Goal: Contribute content

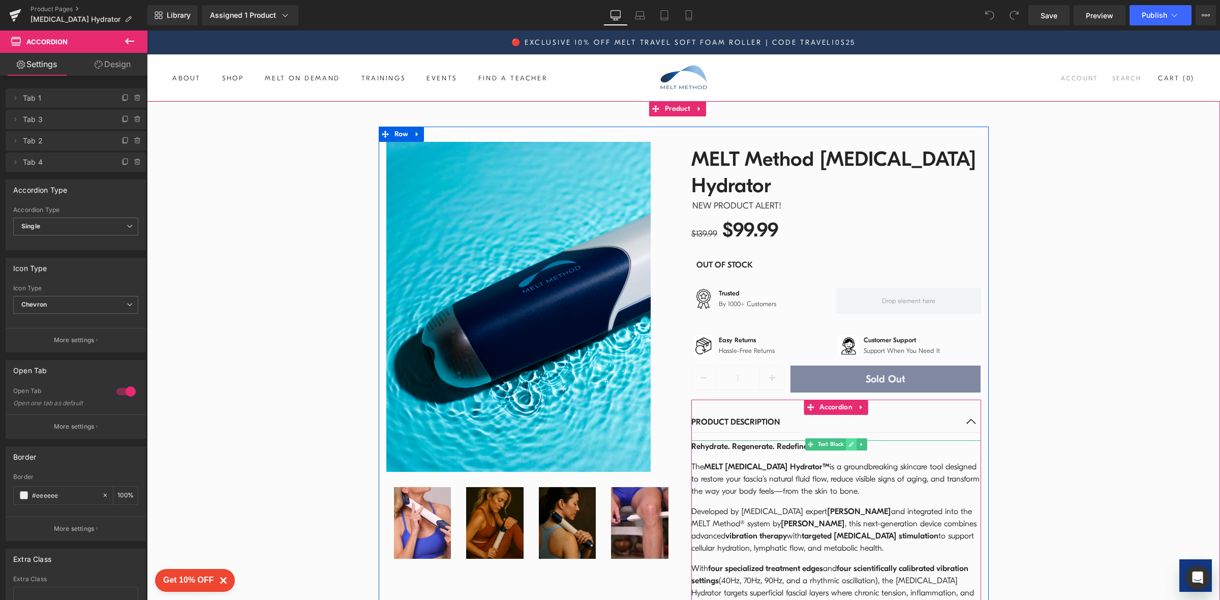
click at [848, 442] on icon at bounding box center [850, 444] width 5 height 5
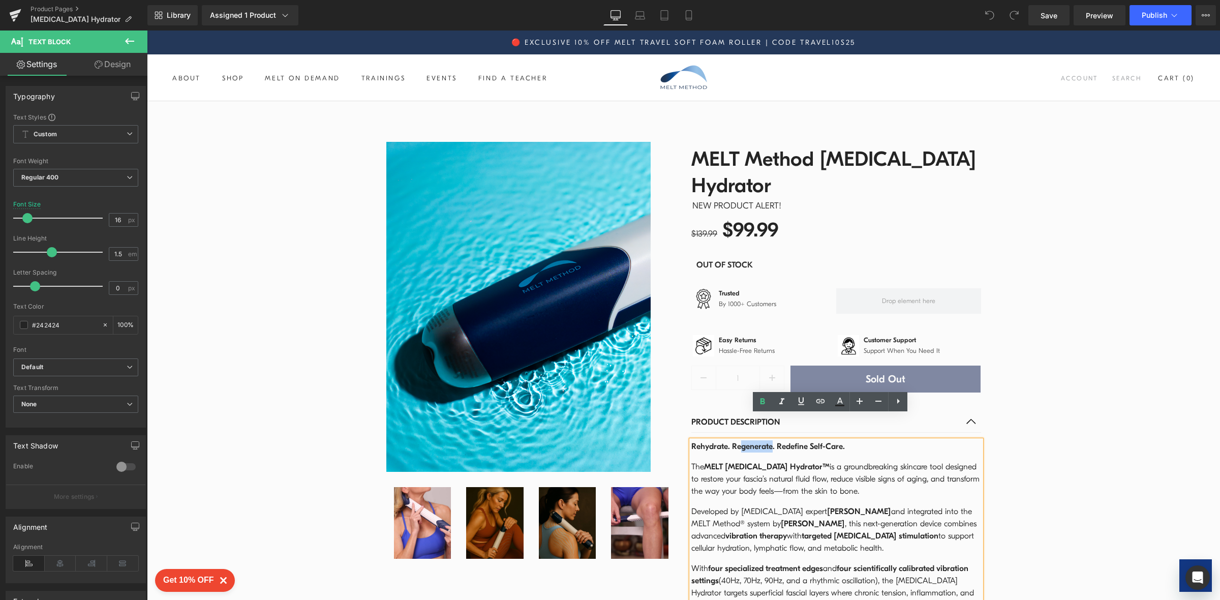
drag, startPoint x: 763, startPoint y: 421, endPoint x: 732, endPoint y: 421, distance: 31.0
click at [732, 442] on strong "Rehydrate. Regenerate. Redefine Self-Care." at bounding box center [767, 446] width 153 height 9
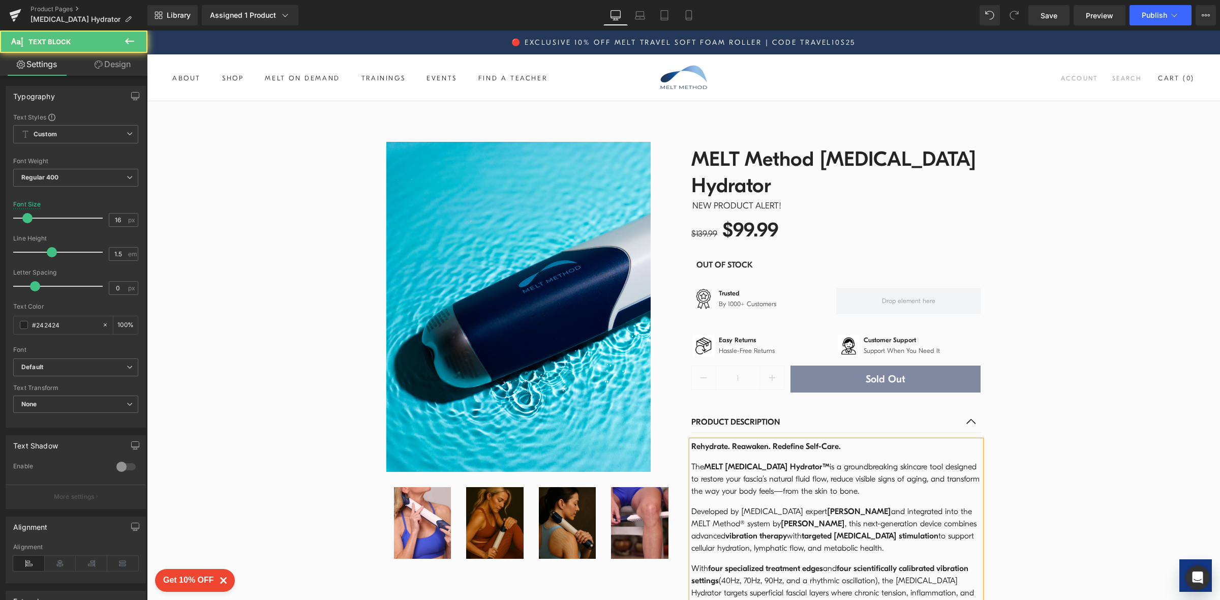
click at [870, 440] on div "Rehydrate. Reawaken. Redefine Self-Care. The MELT Fascia Hydrator™ is a groundb…" at bounding box center [836, 570] width 290 height 260
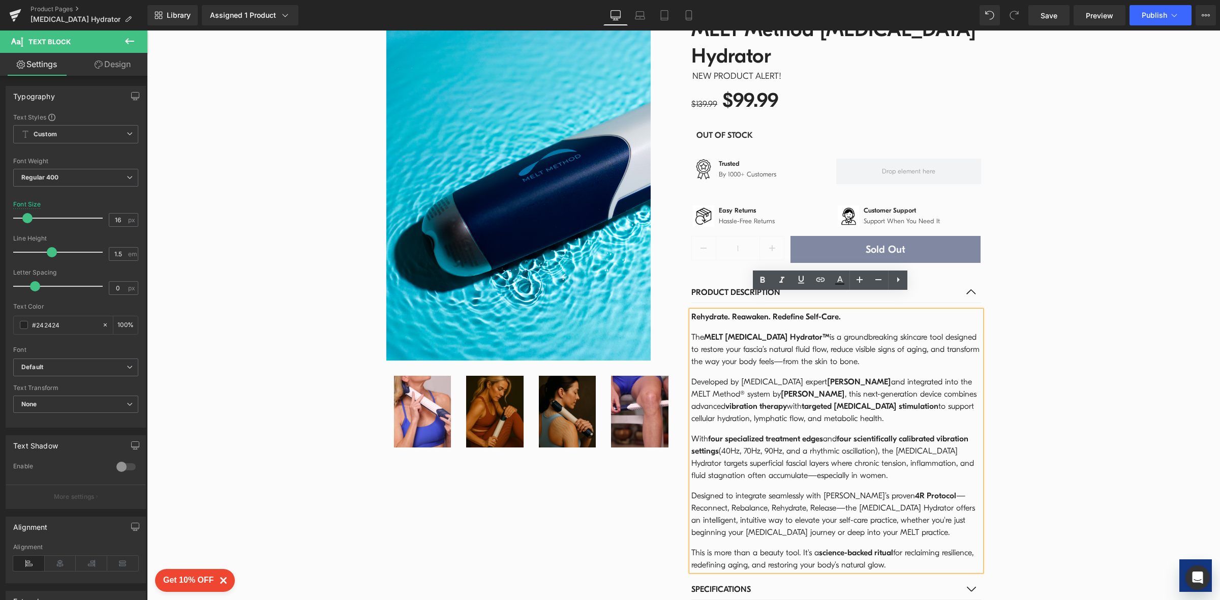
scroll to position [138, 0]
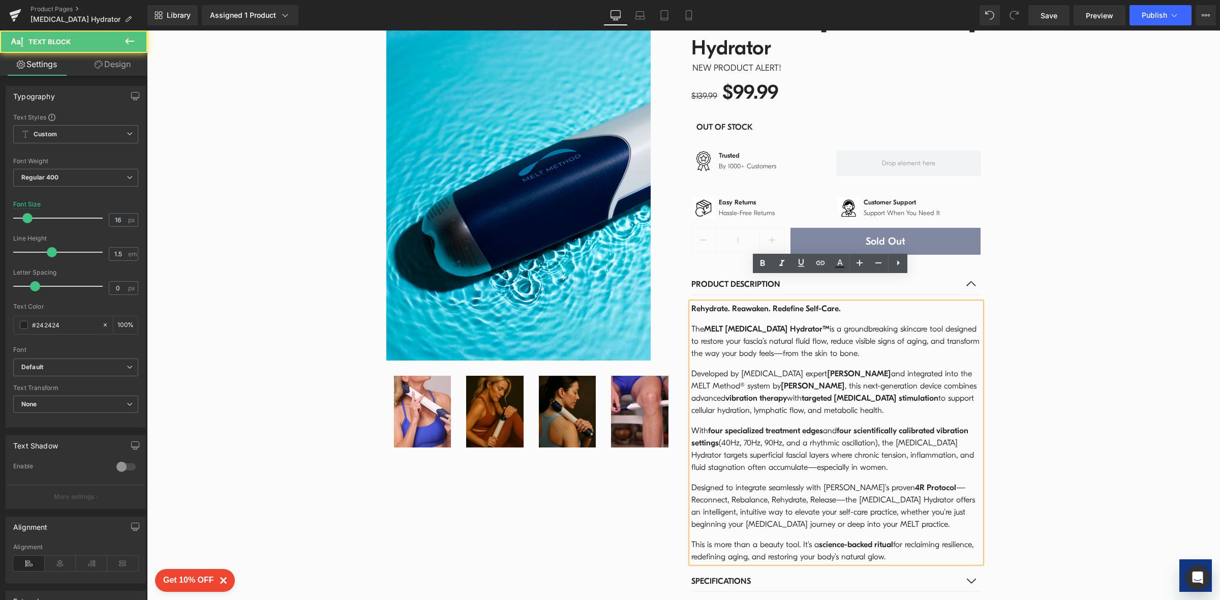
click at [760, 304] on strong "Rehydrate. Reawaken. Redefine Self-Care." at bounding box center [765, 308] width 149 height 9
drag, startPoint x: 760, startPoint y: 284, endPoint x: 734, endPoint y: 283, distance: 25.9
click at [734, 304] on strong "Rehydrate. Reawaken. Redefine Self-Care." at bounding box center [765, 308] width 149 height 9
click at [761, 304] on strong "Rehydrate. Reawaken. Redefine Self-Care." at bounding box center [765, 308] width 149 height 9
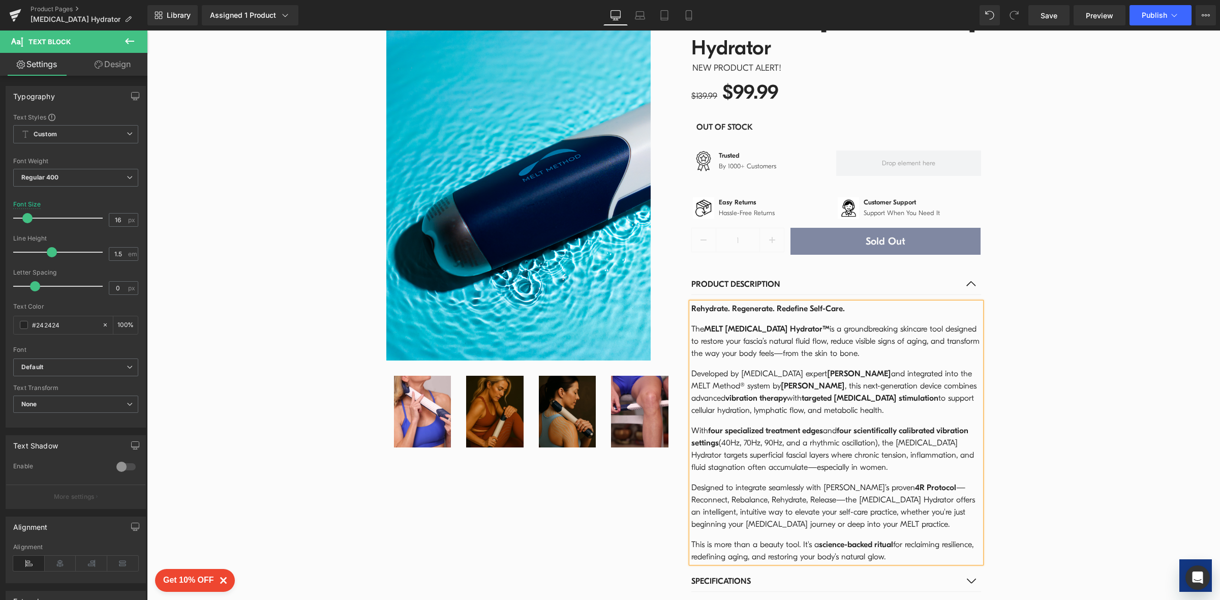
click at [864, 302] on div "Rehydrate. Regenerate. Redefine Self-Care. The MELT [MEDICAL_DATA] Hydrator™ is…" at bounding box center [836, 432] width 290 height 260
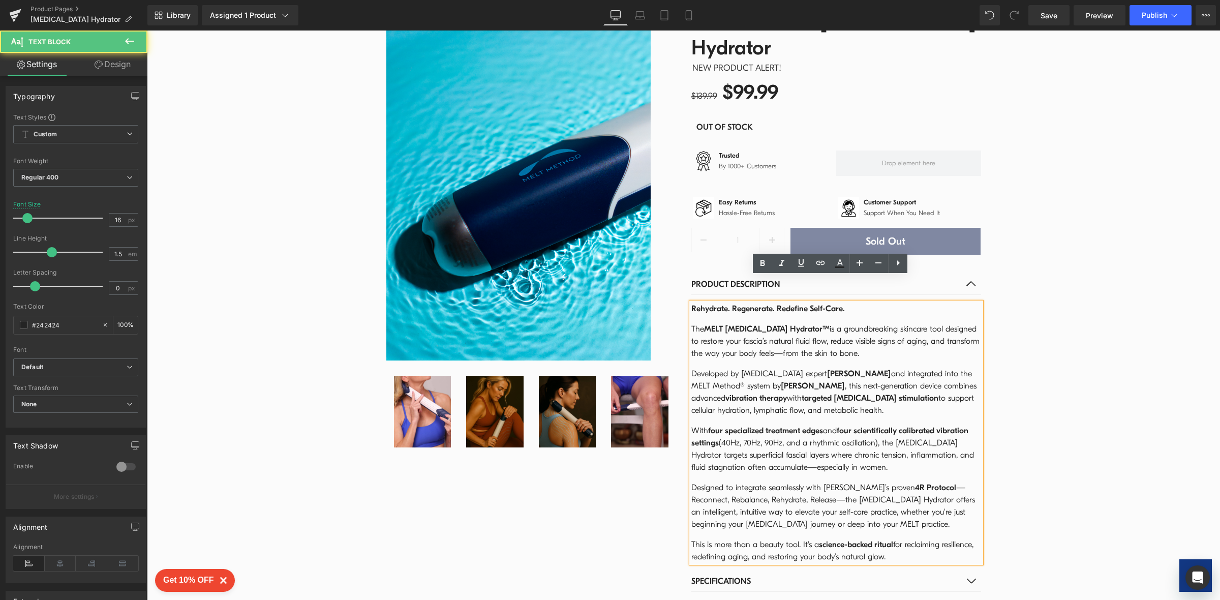
click at [856, 302] on p "Rehydrate. Regenerate. Redefine Self-Care." at bounding box center [836, 308] width 290 height 12
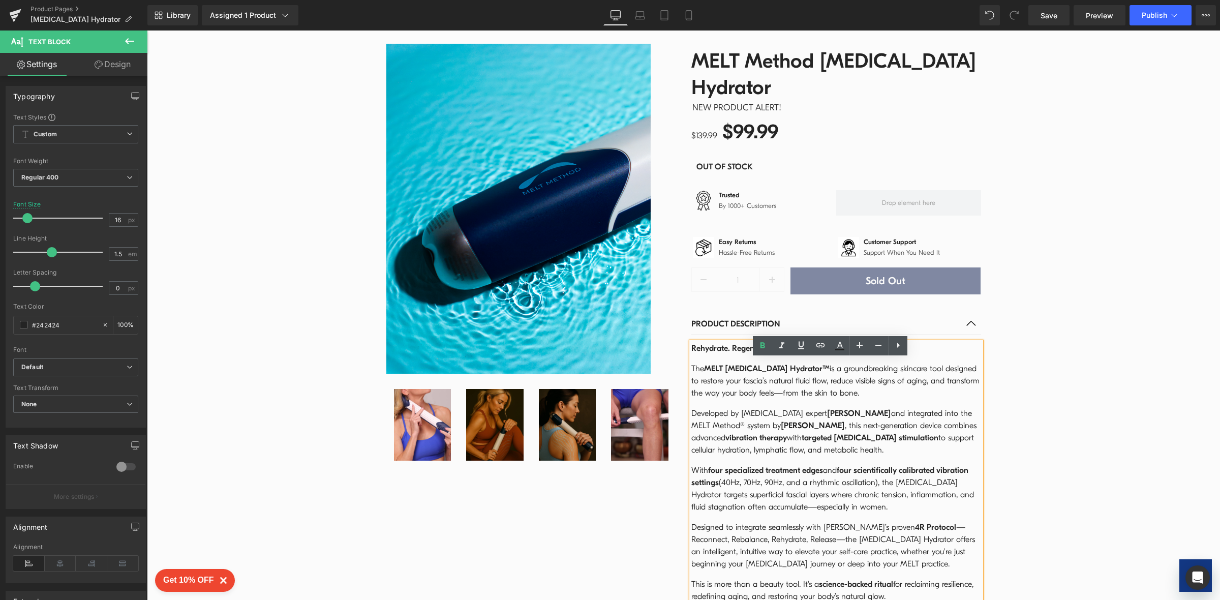
scroll to position [0, 0]
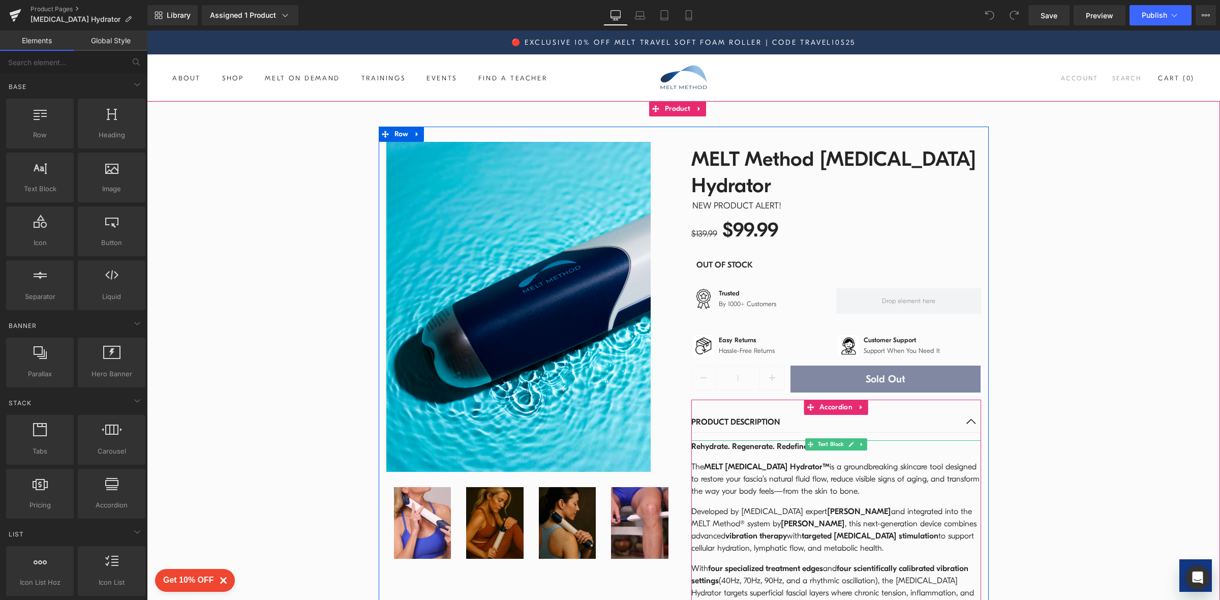
click at [785, 440] on p "Rehydrate. Regenerate. Redefine Self-Care." at bounding box center [836, 446] width 290 height 12
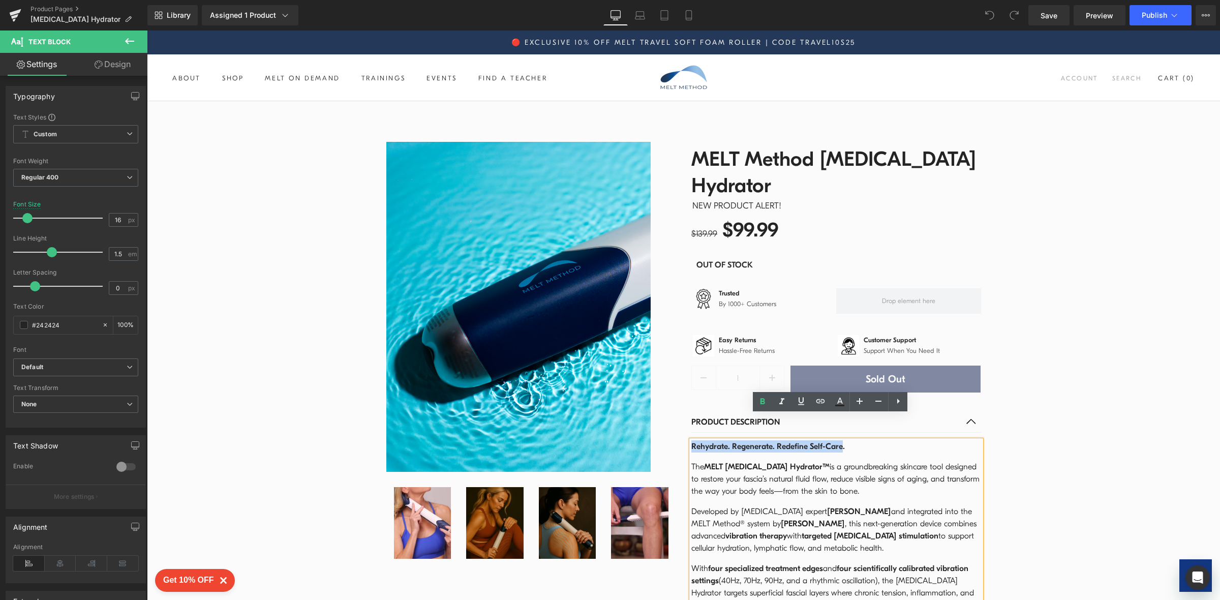
drag, startPoint x: 834, startPoint y: 421, endPoint x: 685, endPoint y: 414, distance: 149.6
click at [691, 440] on div "Rehydrate. Regenerate. Redefine Self-Care. The MELT [MEDICAL_DATA] Hydrator™ is…" at bounding box center [836, 570] width 290 height 260
click at [691, 442] on strong "Rehydrate. Regenerate. Redefine Self-Care." at bounding box center [767, 446] width 153 height 9
drag, startPoint x: 686, startPoint y: 419, endPoint x: 836, endPoint y: 423, distance: 149.9
click at [836, 440] on p "Rehydrate. Regenerate. Redefine Self-Care." at bounding box center [836, 446] width 290 height 12
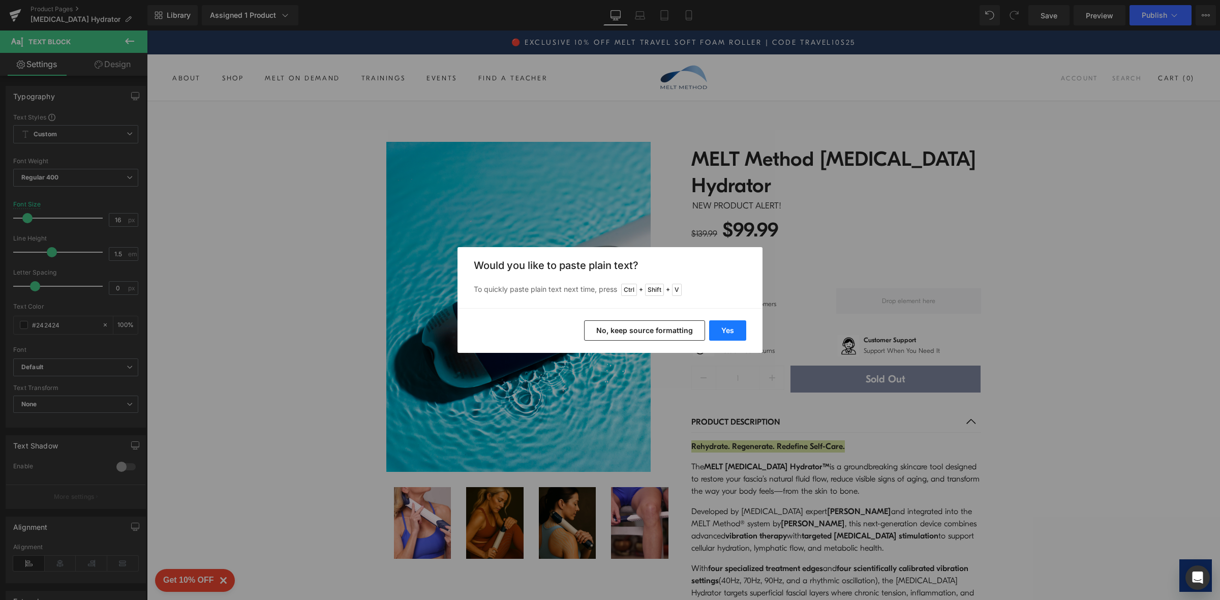
click at [729, 330] on button "Yes" at bounding box center [727, 330] width 37 height 20
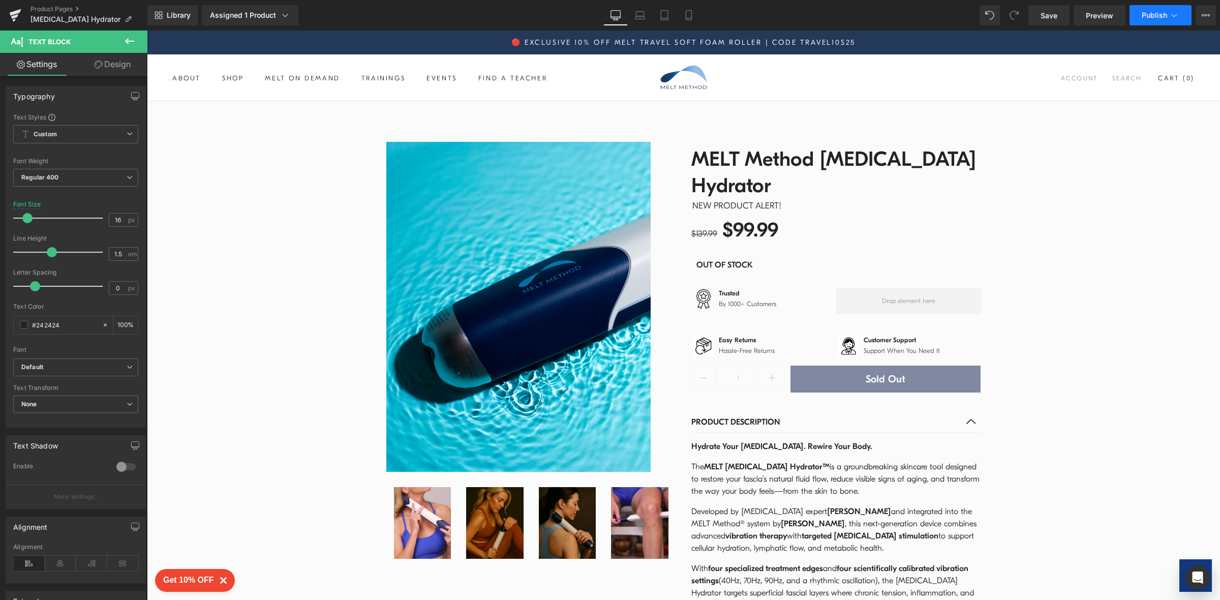
click at [1155, 15] on span "Publish" at bounding box center [1153, 15] width 25 height 8
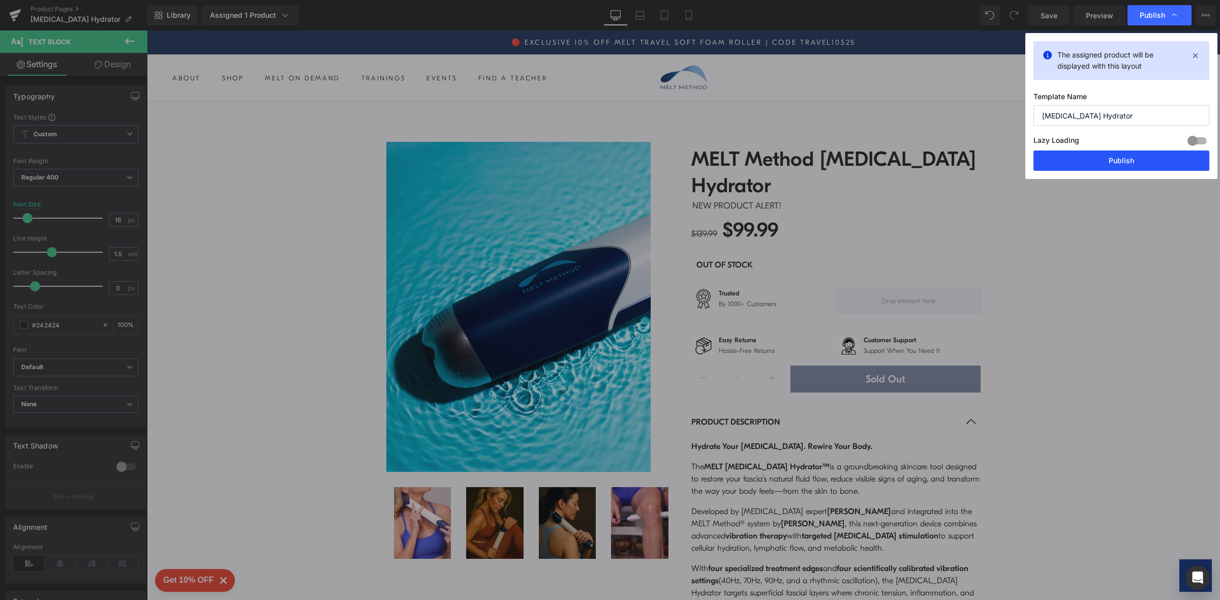
click at [1130, 163] on button "Publish" at bounding box center [1121, 160] width 176 height 20
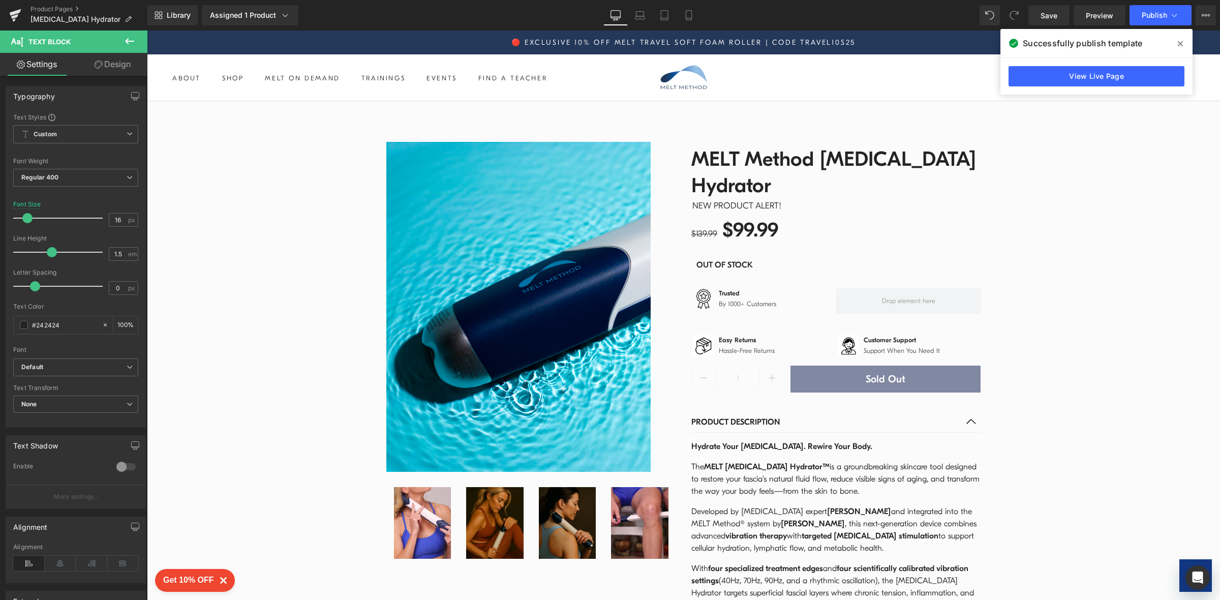
drag, startPoint x: 1214, startPoint y: 72, endPoint x: 1365, endPoint y: 55, distance: 152.3
click at [1029, 78] on link "View Live Page" at bounding box center [1096, 76] width 176 height 20
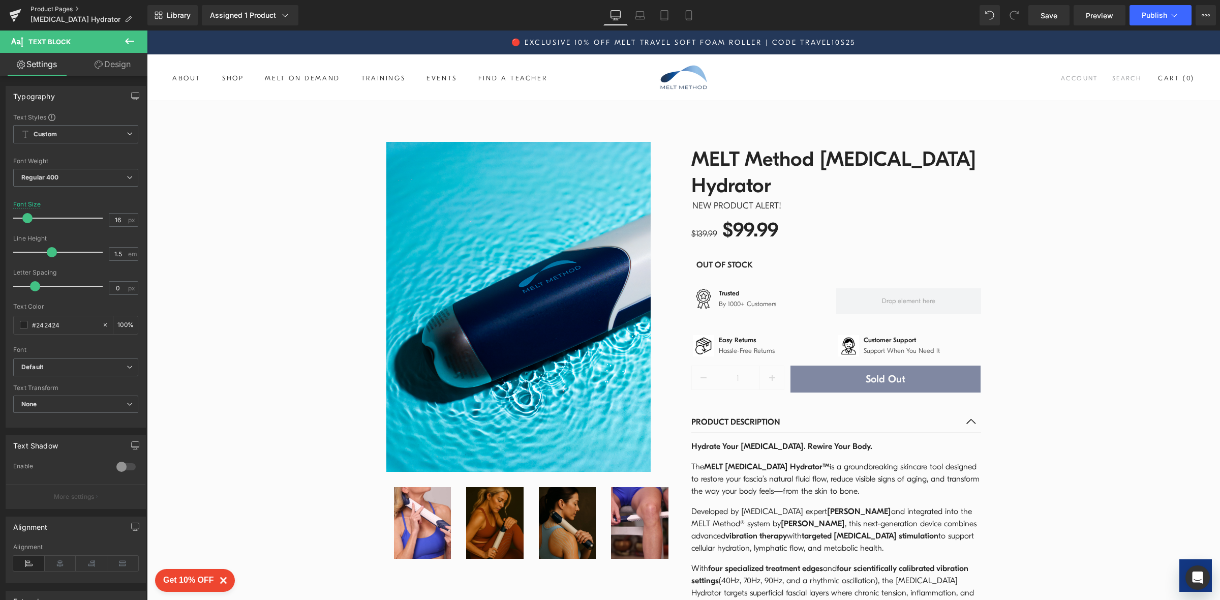
click at [55, 11] on link "Product Pages" at bounding box center [88, 9] width 117 height 8
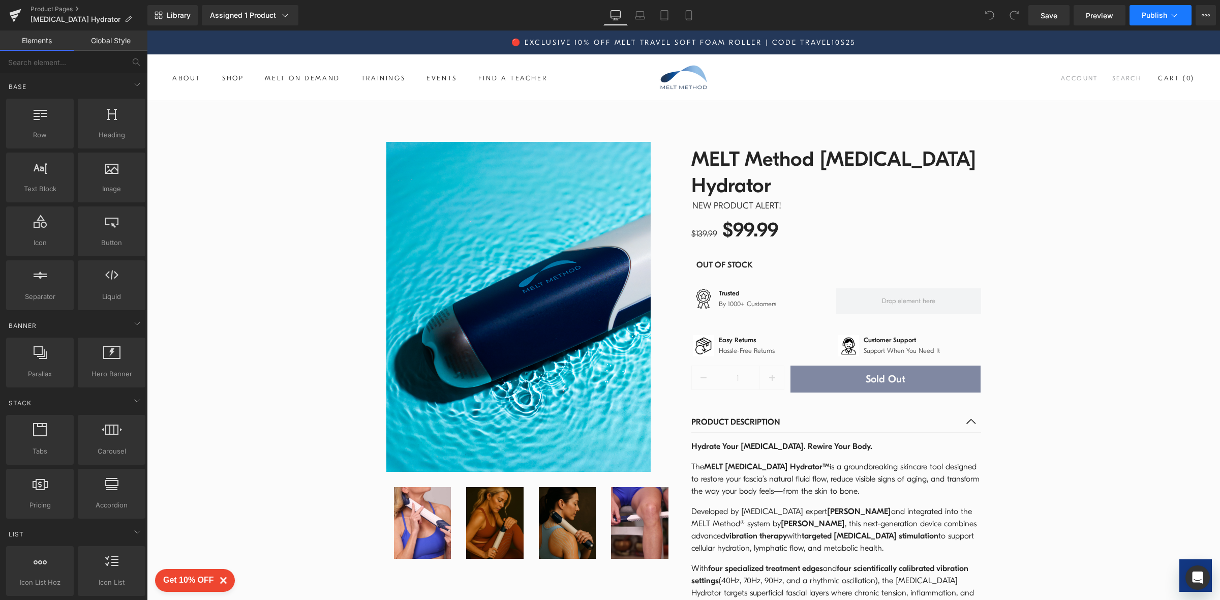
click at [1165, 19] on span "Publish" at bounding box center [1153, 15] width 25 height 8
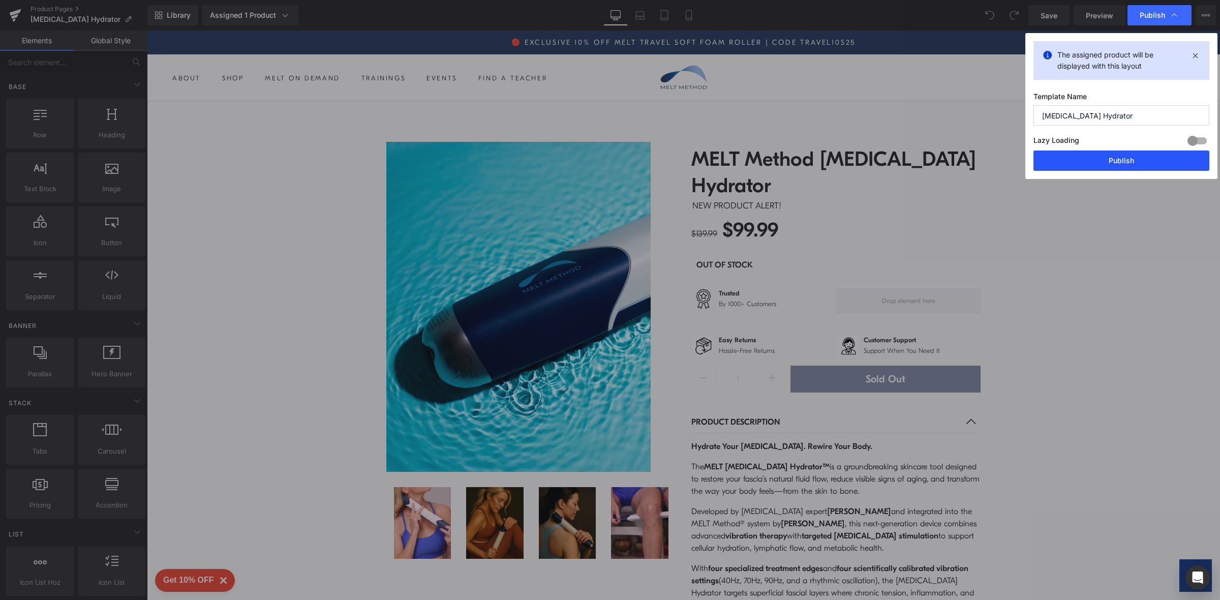
click at [1141, 164] on button "Publish" at bounding box center [1121, 160] width 176 height 20
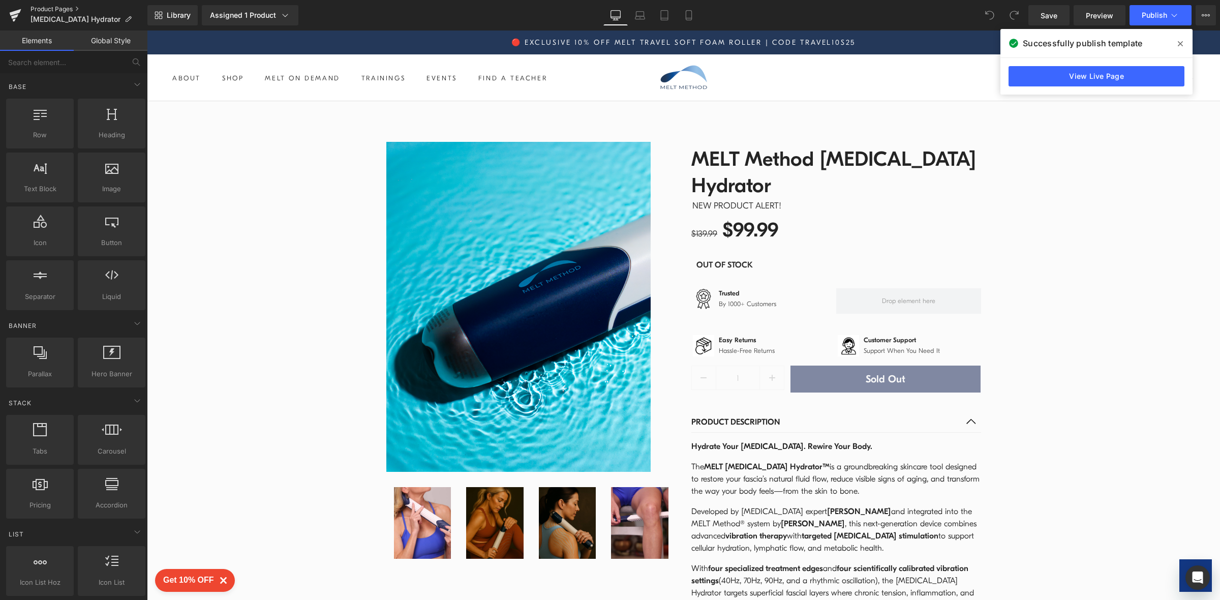
click at [66, 8] on link "Product Pages" at bounding box center [88, 9] width 117 height 8
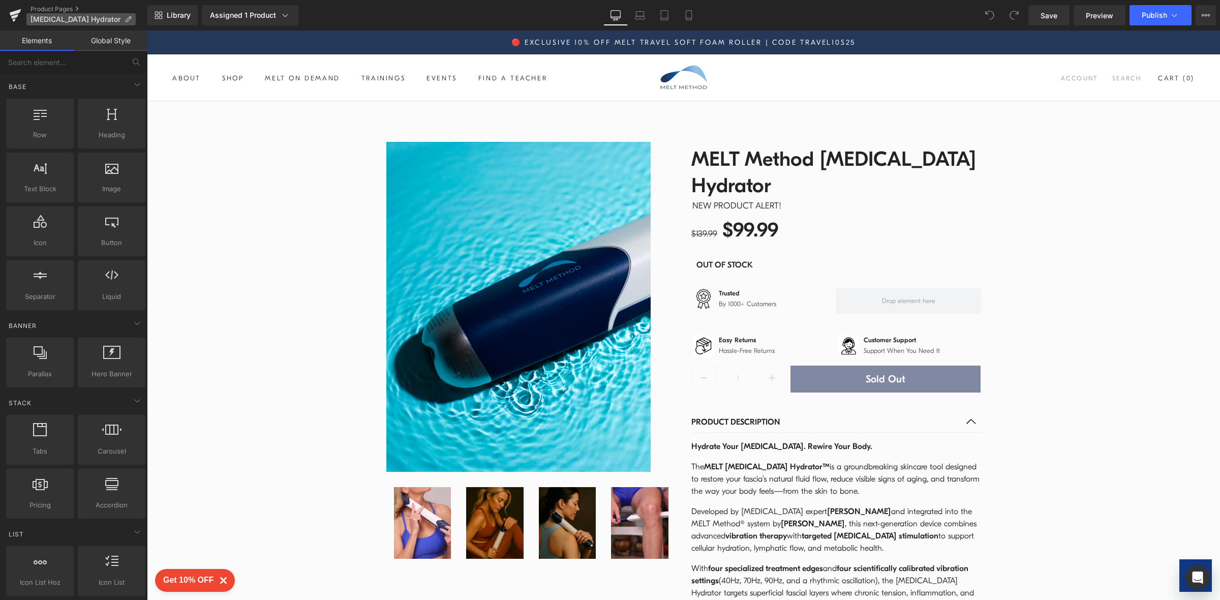
click at [53, 15] on span "[MEDICAL_DATA] Hydrator" at bounding box center [75, 19] width 90 height 8
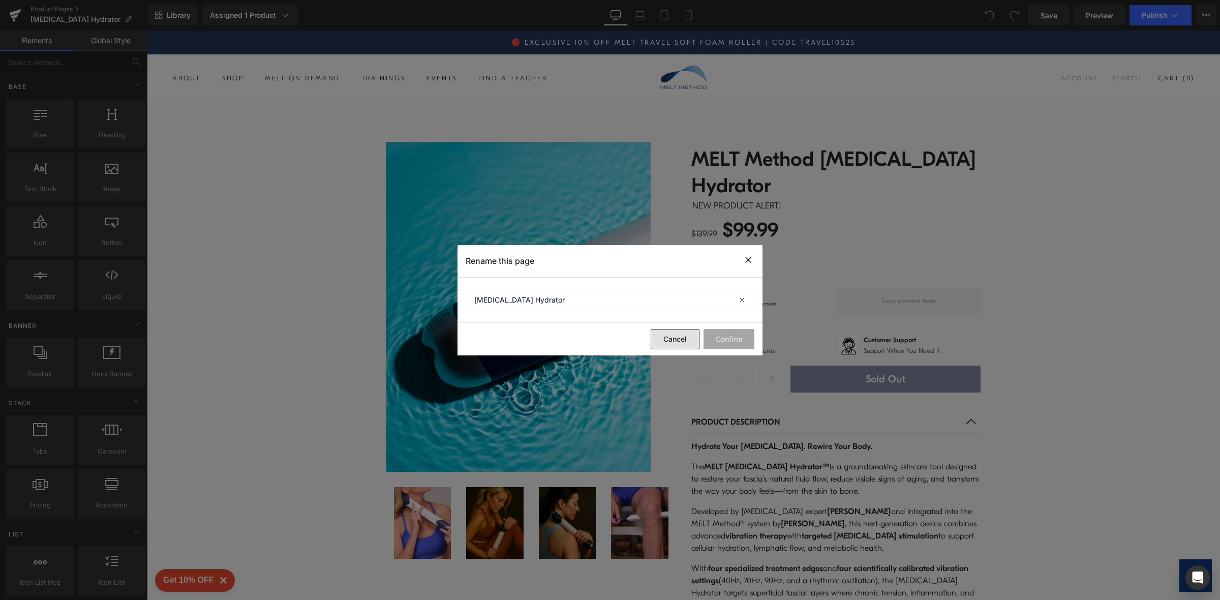
click at [677, 341] on button "Cancel" at bounding box center [674, 339] width 49 height 20
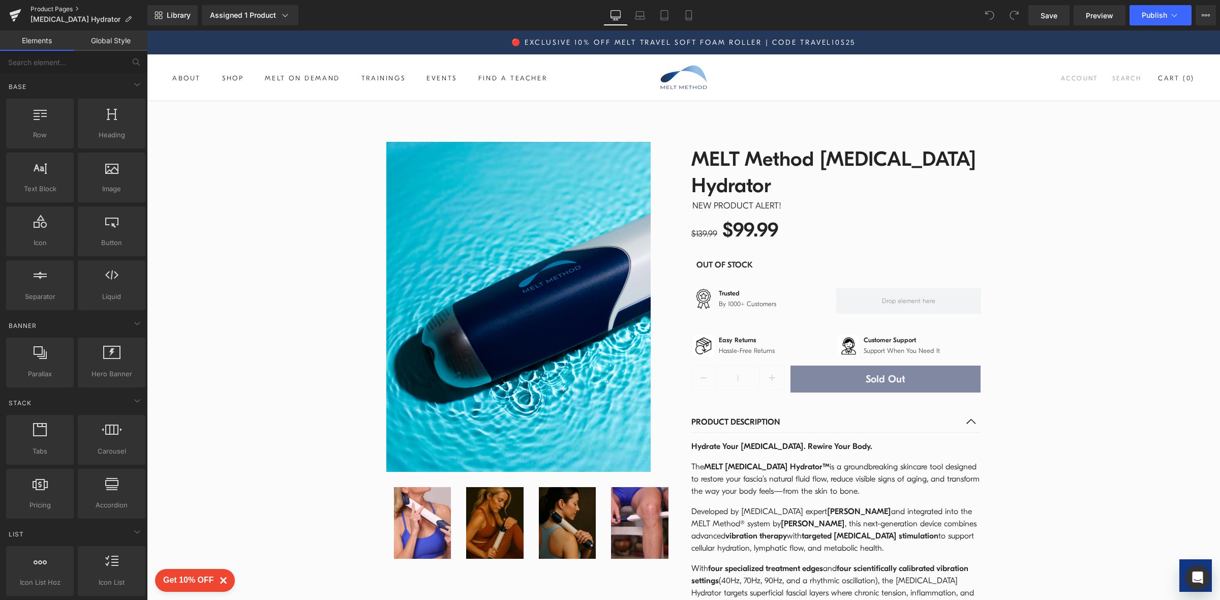
click at [52, 5] on link "Product Pages" at bounding box center [88, 9] width 117 height 8
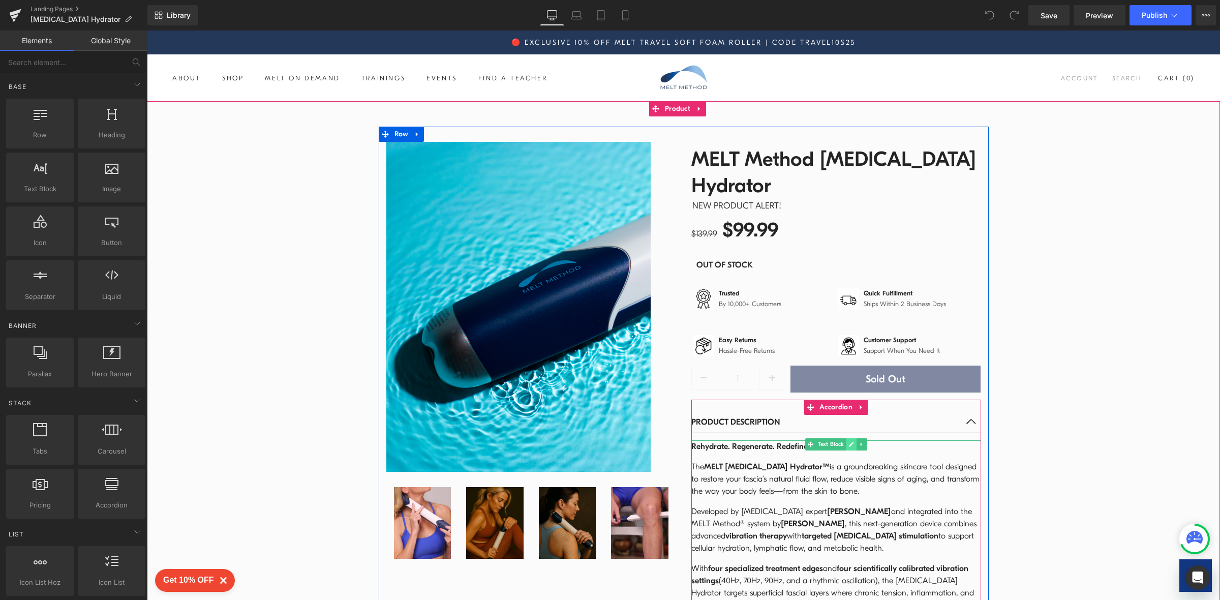
click at [848, 442] on icon at bounding box center [850, 444] width 5 height 5
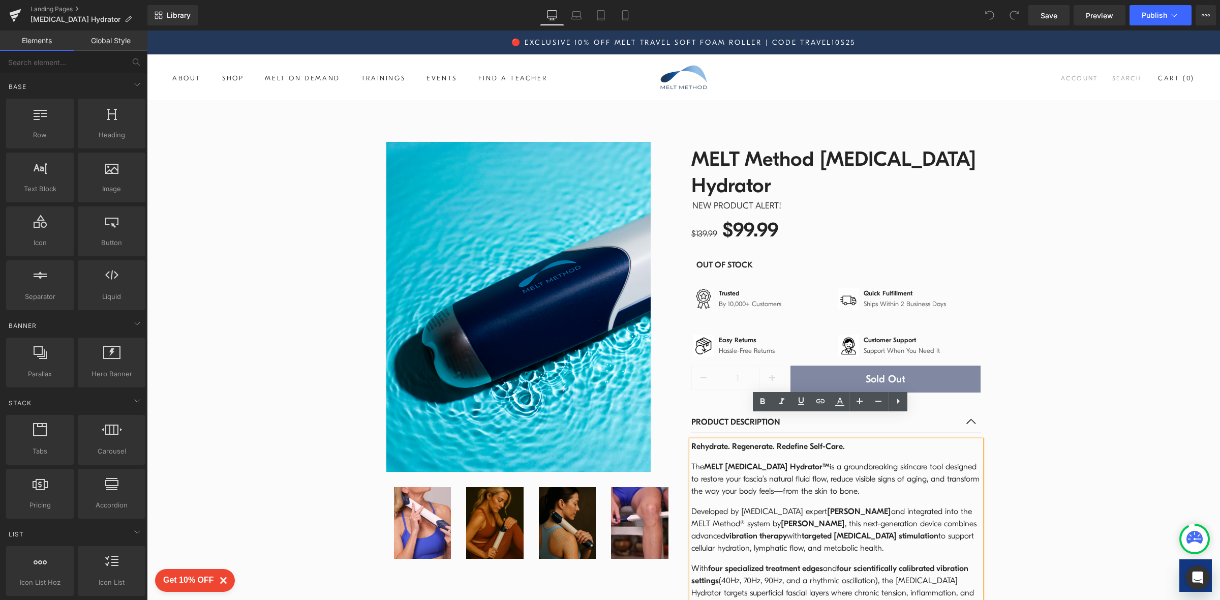
click at [844, 440] on p "Rehydrate. Regenerate. Redefine Self-Care." at bounding box center [836, 446] width 290 height 12
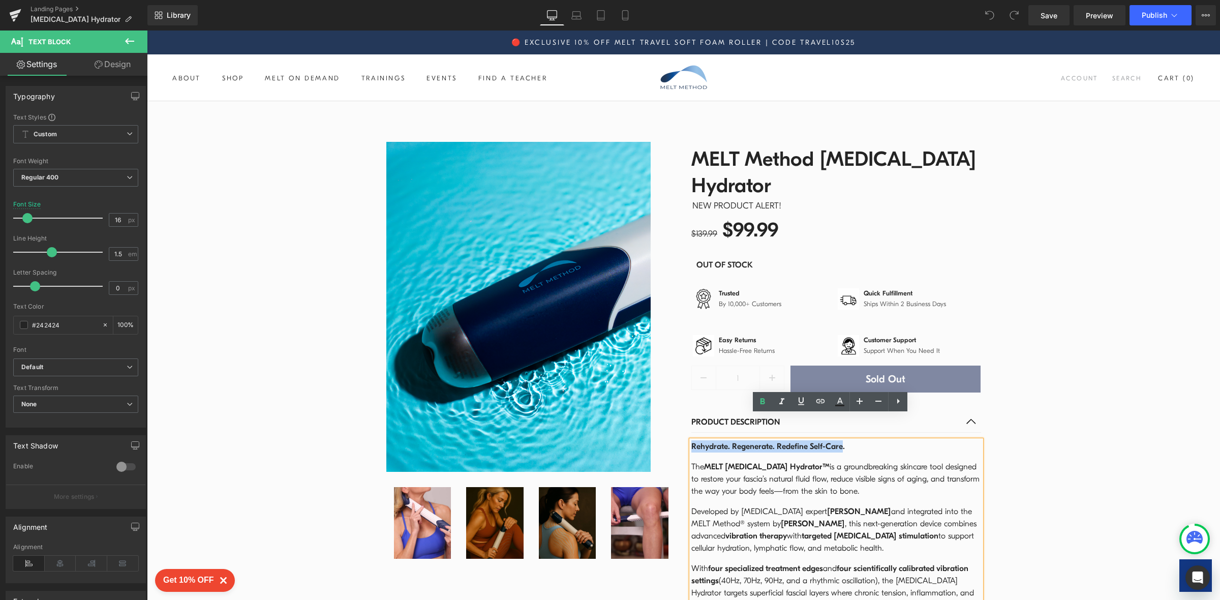
drag, startPoint x: 834, startPoint y: 421, endPoint x: 672, endPoint y: 419, distance: 162.6
click at [672, 419] on div "Sale Off (P) Image Row Image Image Image Image Row MELT Method [MEDICAL_DATA] H…" at bounding box center [684, 476] width 610 height 699
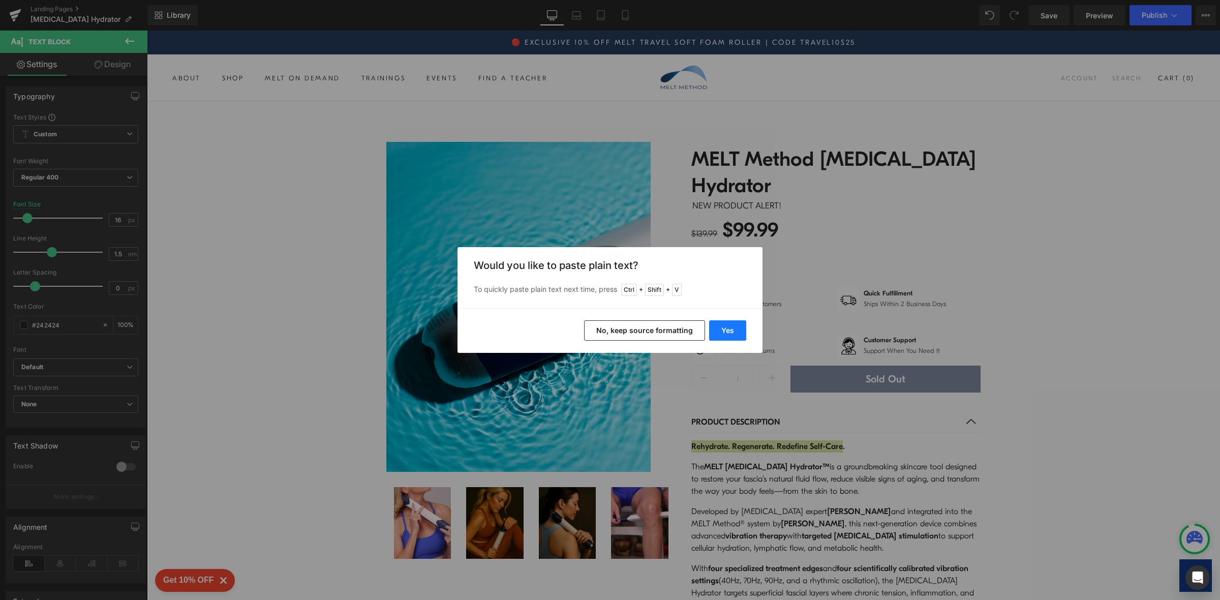
click at [730, 331] on button "Yes" at bounding box center [727, 330] width 37 height 20
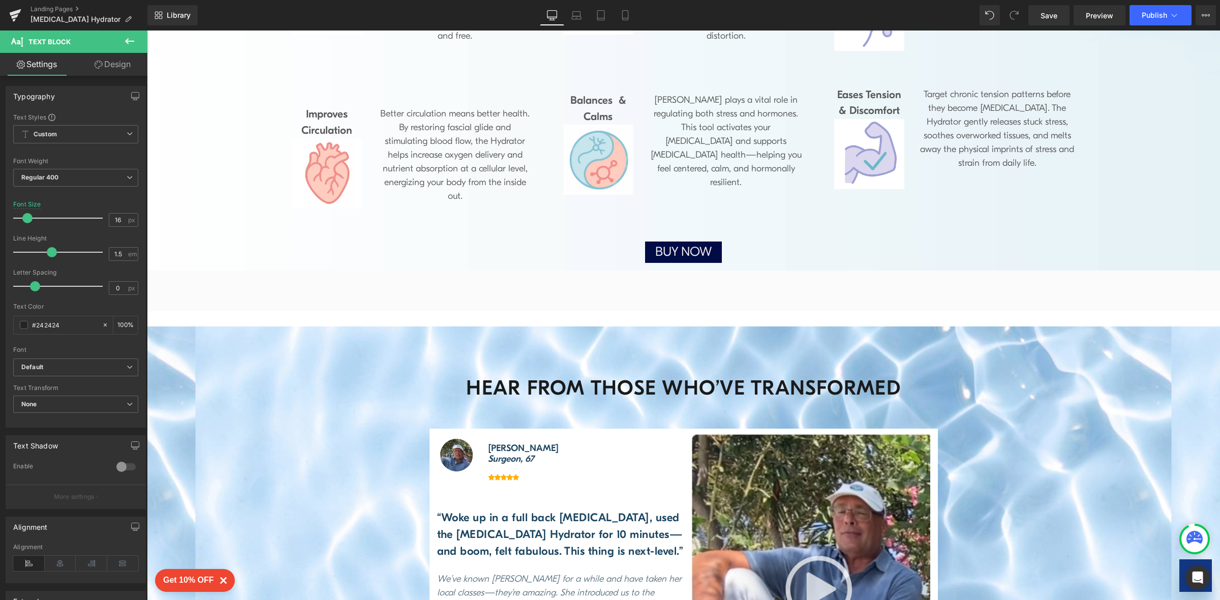
scroll to position [1114, 0]
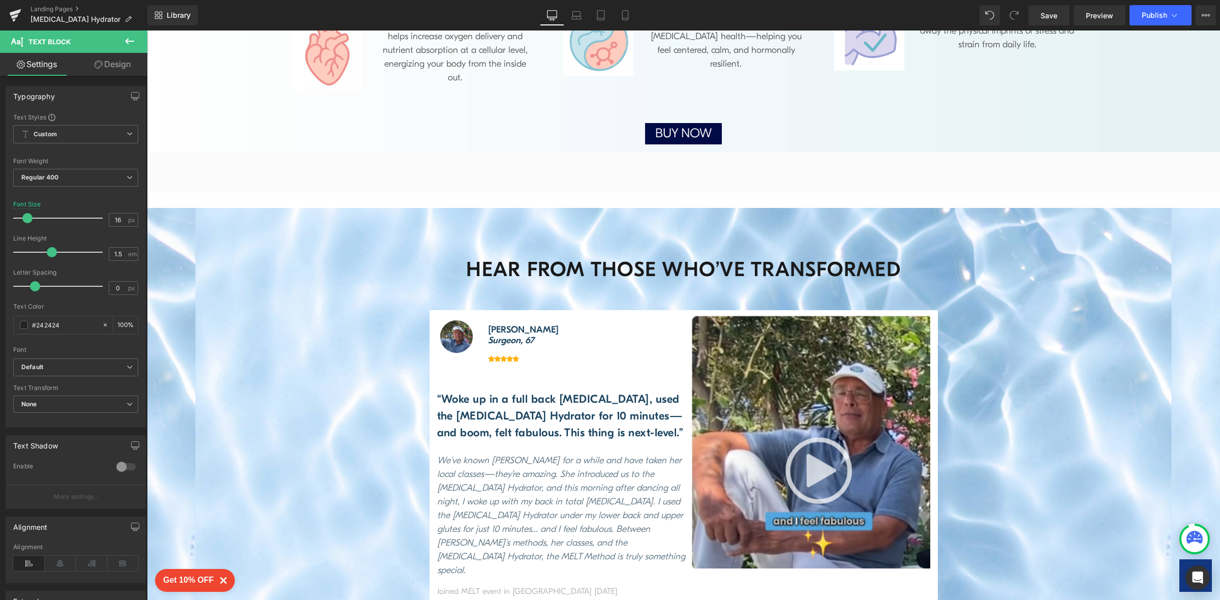
click at [119, 51] on button at bounding box center [130, 41] width 36 height 22
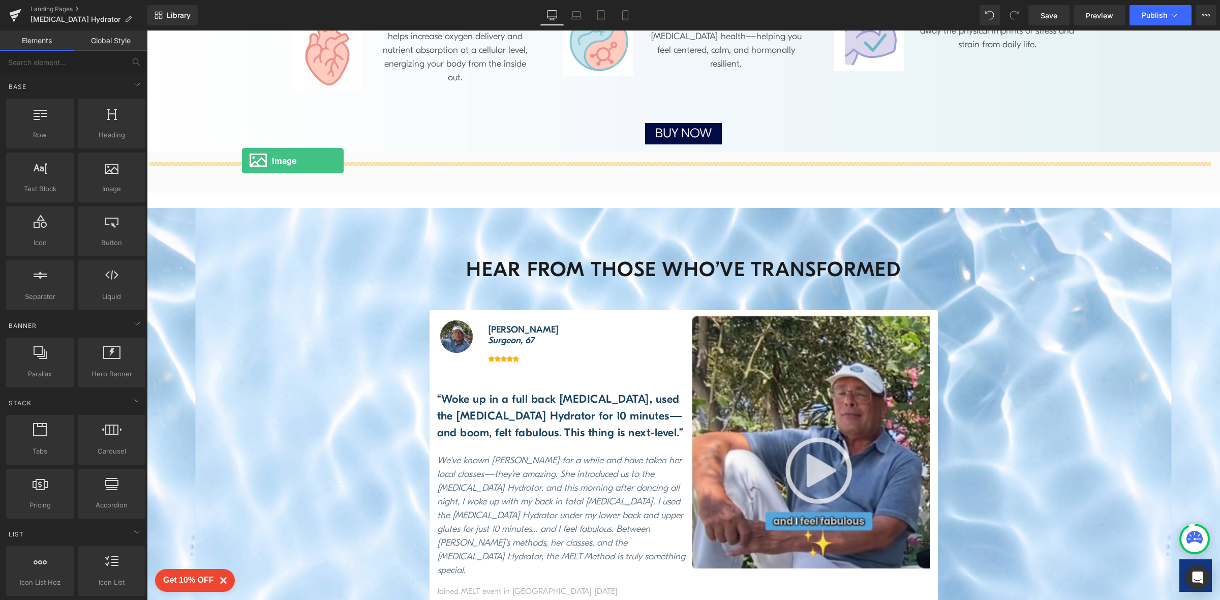
drag, startPoint x: 262, startPoint y: 211, endPoint x: 242, endPoint y: 161, distance: 54.1
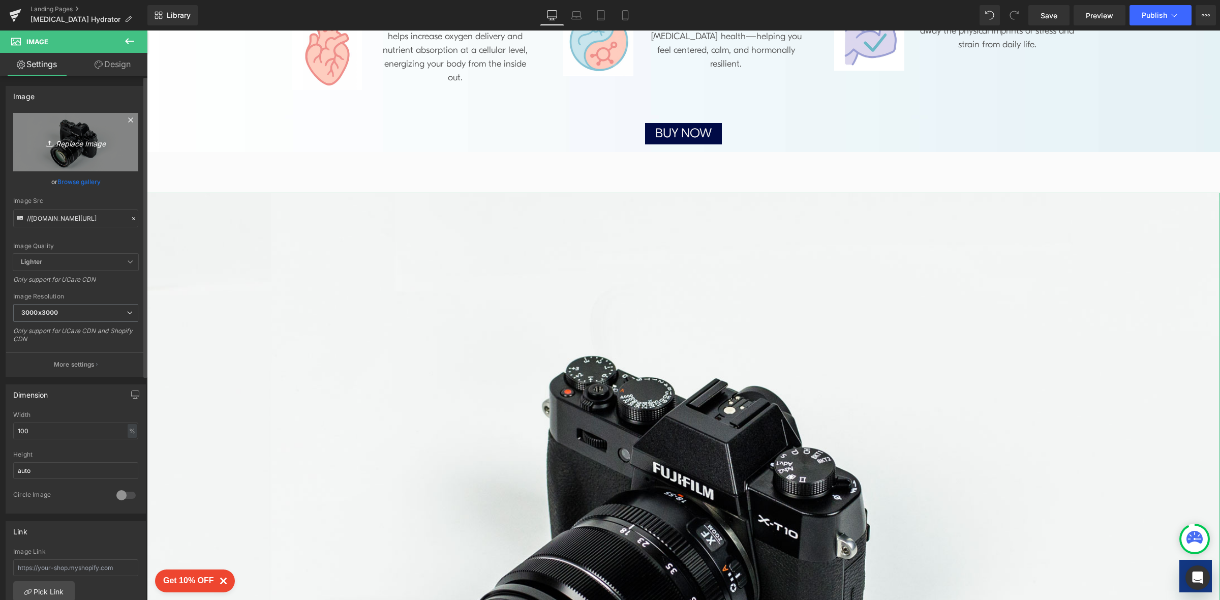
click at [72, 140] on icon "Replace Image" at bounding box center [75, 142] width 81 height 13
click at [88, 184] on link "Browse gallery" at bounding box center [78, 182] width 43 height 18
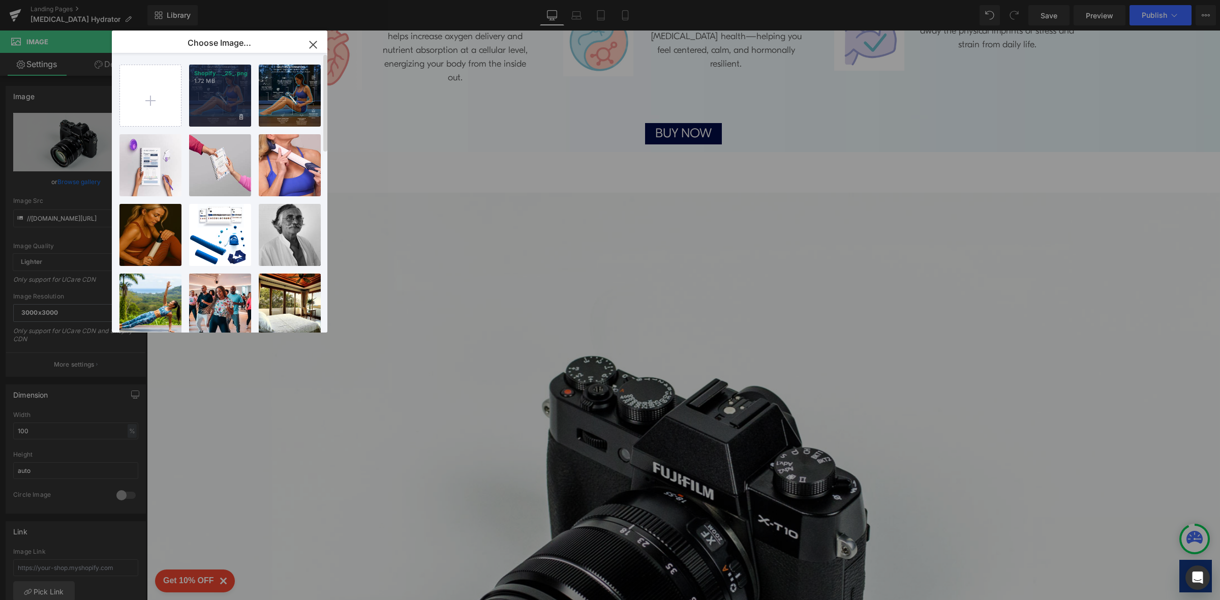
click at [230, 102] on div "Shopify..._25_.png 1.72 MB" at bounding box center [220, 96] width 62 height 62
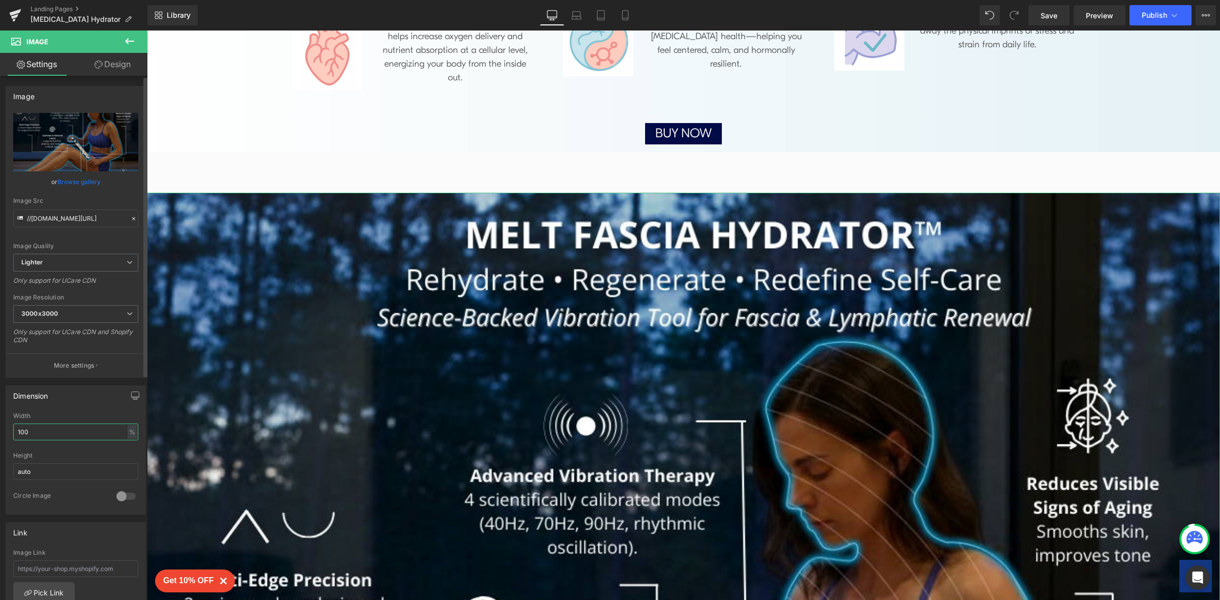
click at [83, 433] on input "100" at bounding box center [75, 431] width 125 height 17
type input "1"
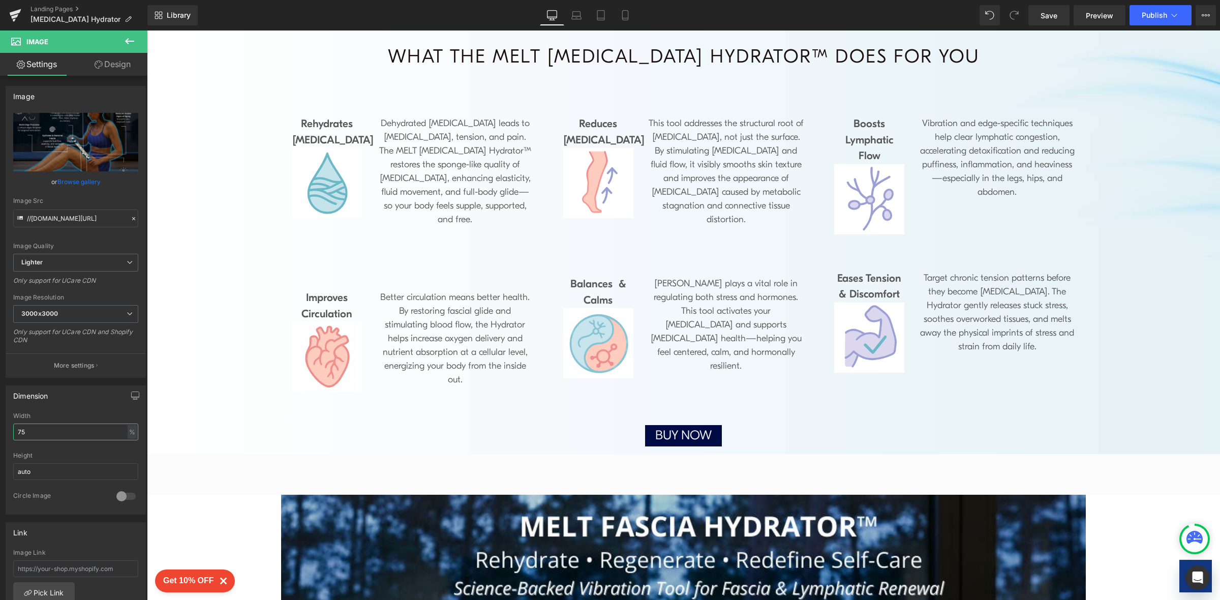
scroll to position [715, 0]
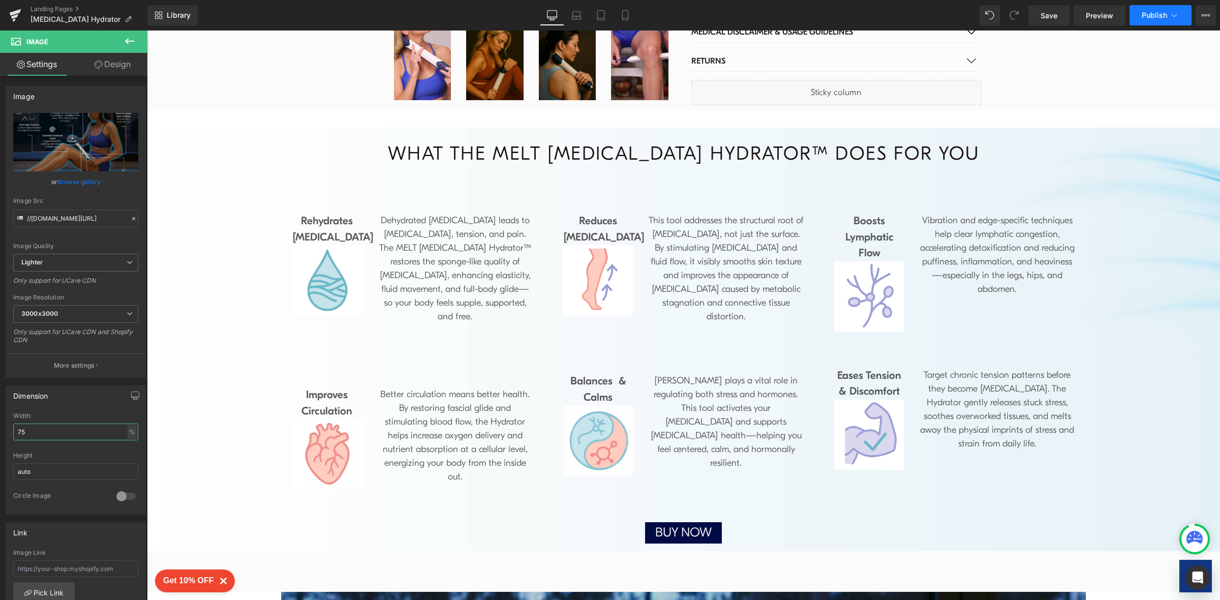
type input "75"
click at [1152, 16] on span "Publish" at bounding box center [1153, 15] width 25 height 8
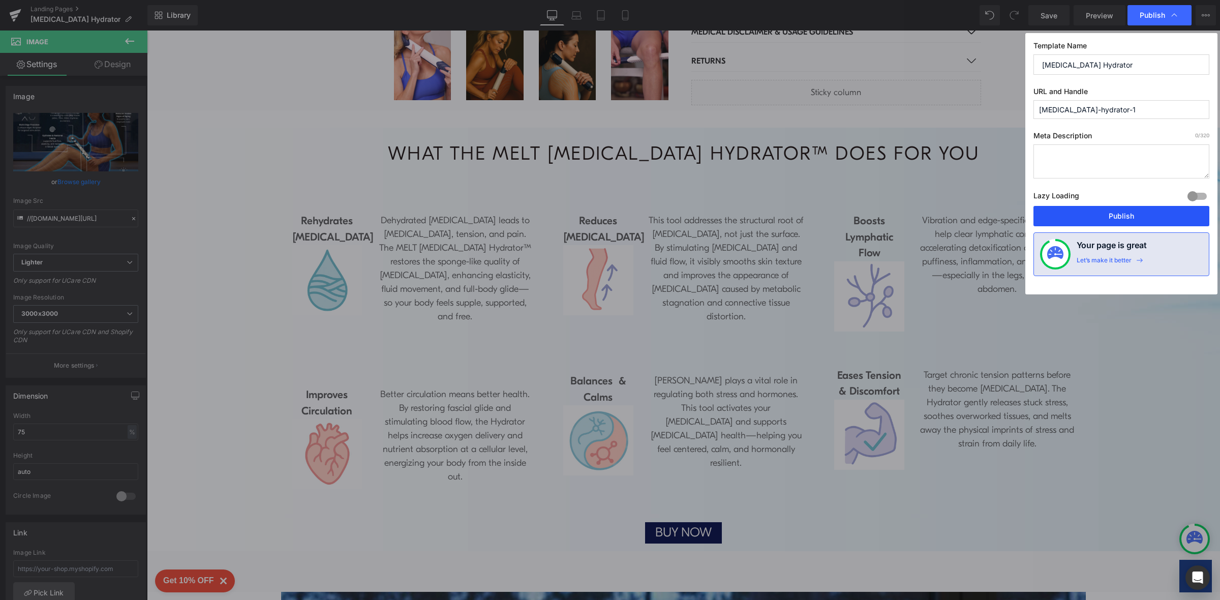
drag, startPoint x: 1116, startPoint y: 211, endPoint x: 735, endPoint y: 239, distance: 382.2
click at [1116, 211] on button "Publish" at bounding box center [1121, 216] width 176 height 20
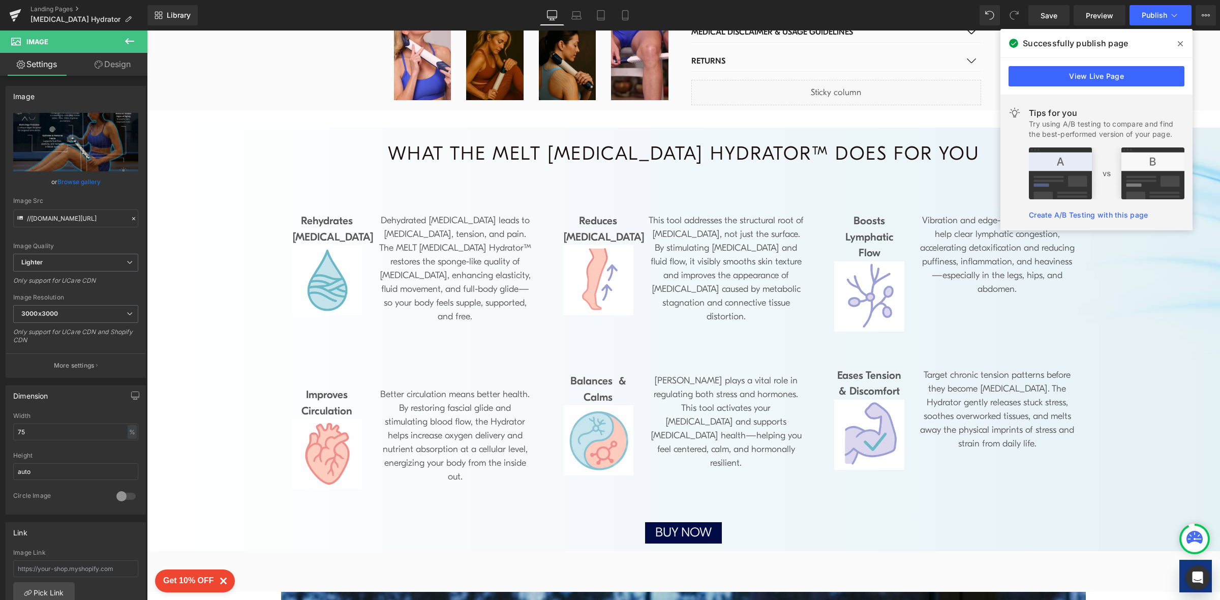
click at [1181, 43] on icon at bounding box center [1179, 44] width 5 height 8
